Goal: Information Seeking & Learning: Learn about a topic

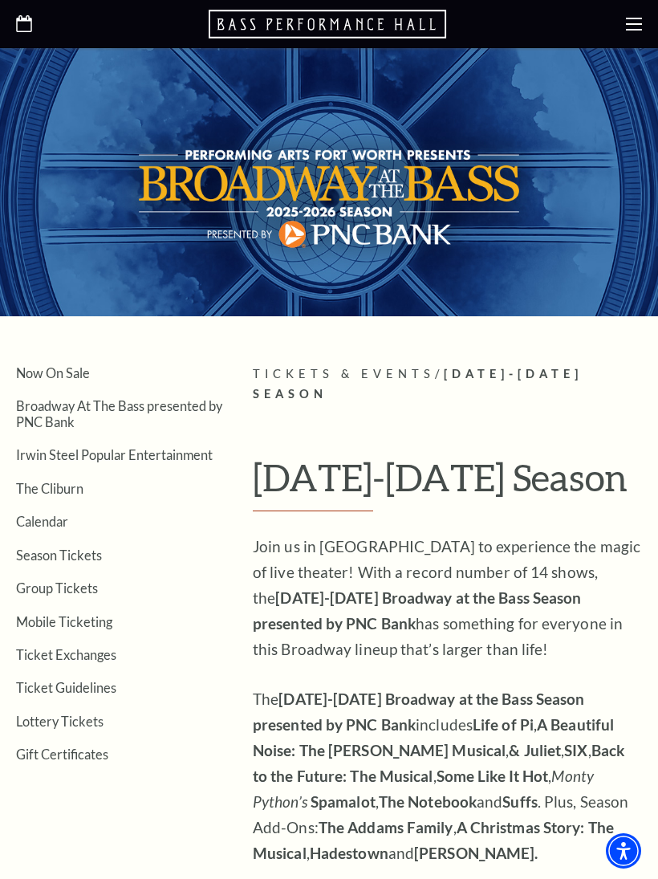
click at [79, 559] on link "Season Tickets" at bounding box center [59, 554] width 86 height 15
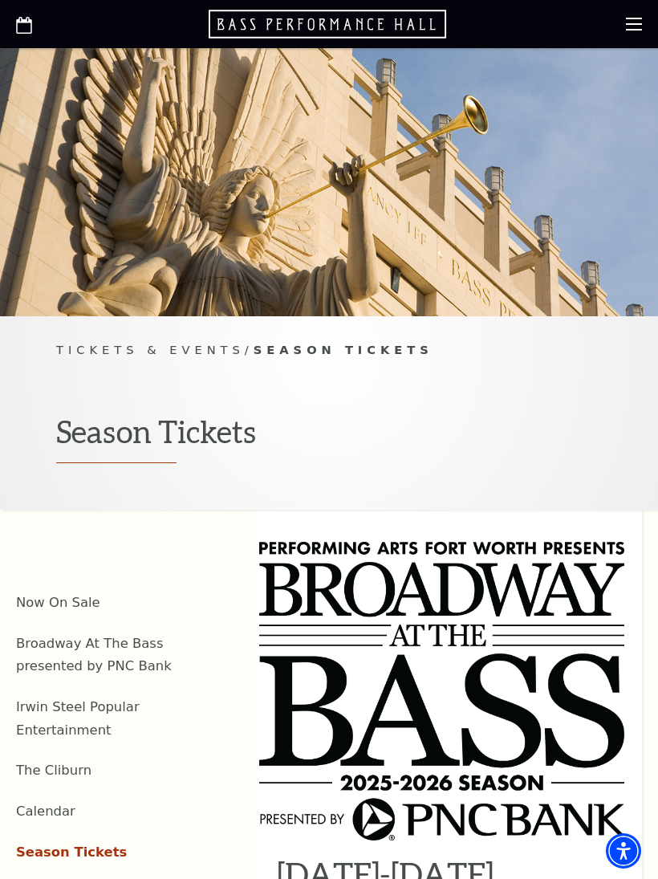
click at [76, 607] on link "Now On Sale" at bounding box center [58, 602] width 84 height 15
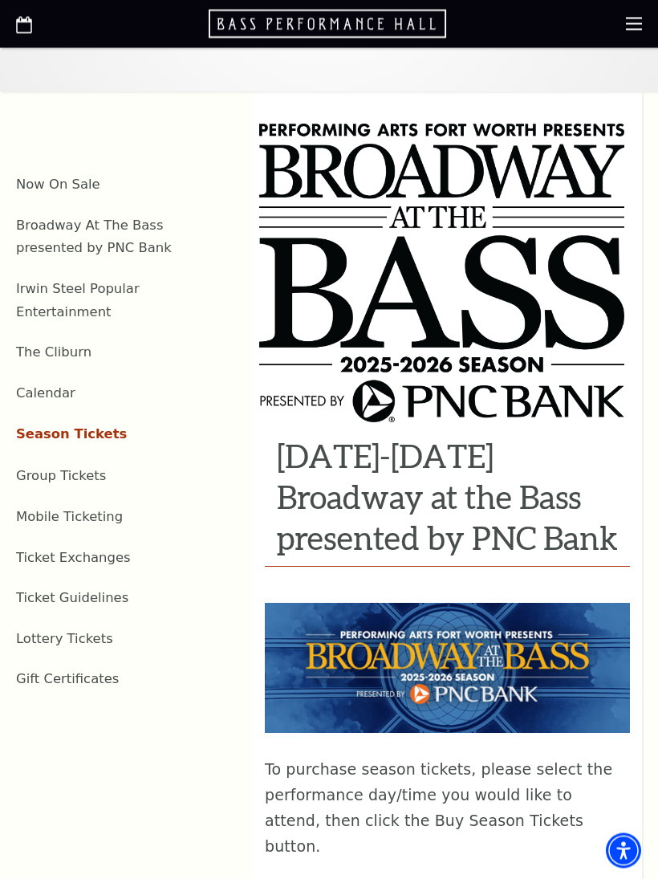
scroll to position [418, 0]
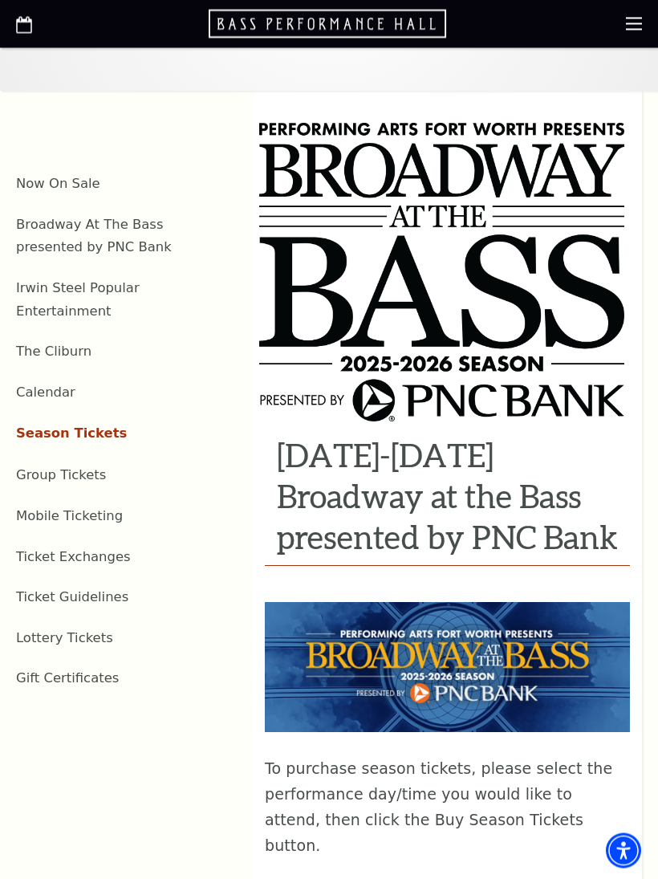
click at [79, 468] on link "Group Tickets" at bounding box center [61, 475] width 90 height 15
